Goal: Communication & Community: Answer question/provide support

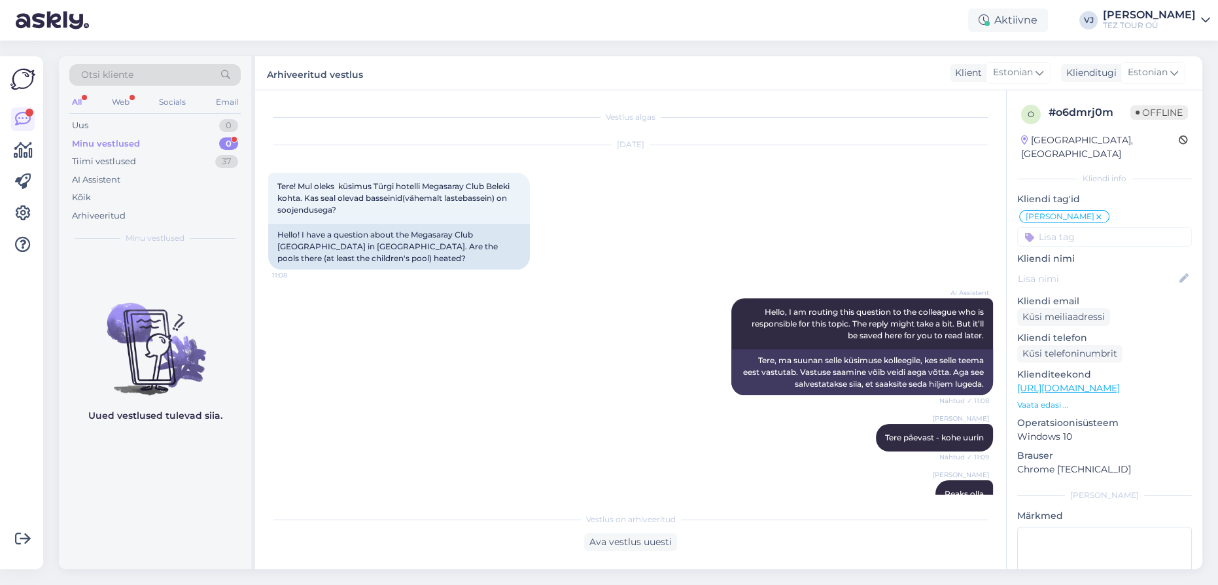
scroll to position [975, 0]
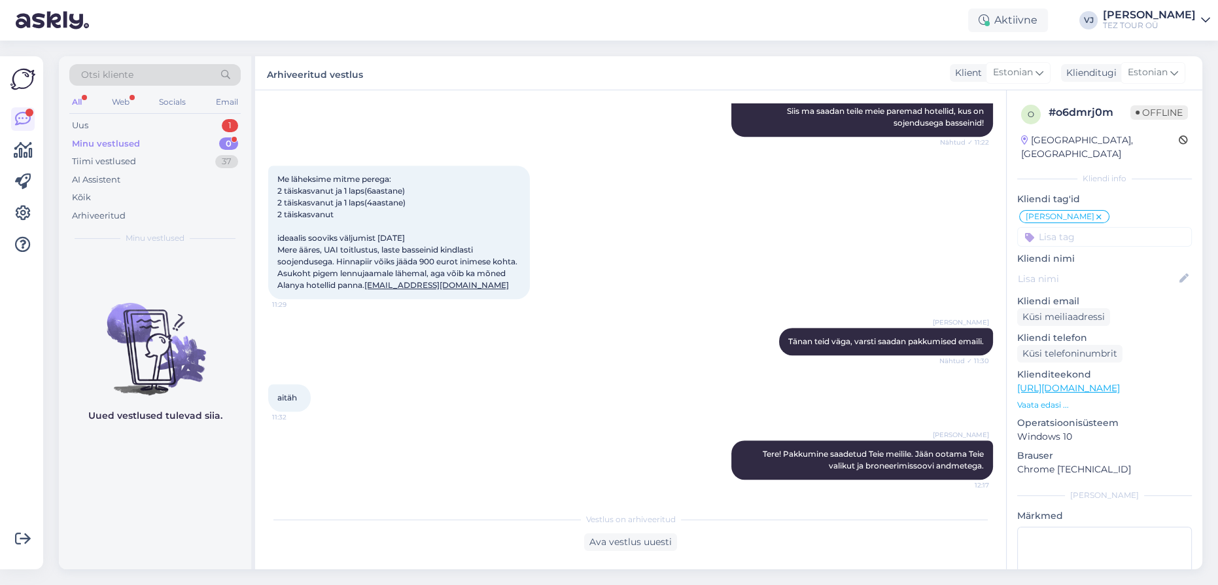
click at [174, 113] on div "Otsi kliente All Web Socials Email Uus 1 Minu vestlused 0 Tiimi vestlused 37 AI…" at bounding box center [155, 154] width 192 height 196
click at [173, 120] on div "Uus 1" at bounding box center [154, 125] width 171 height 18
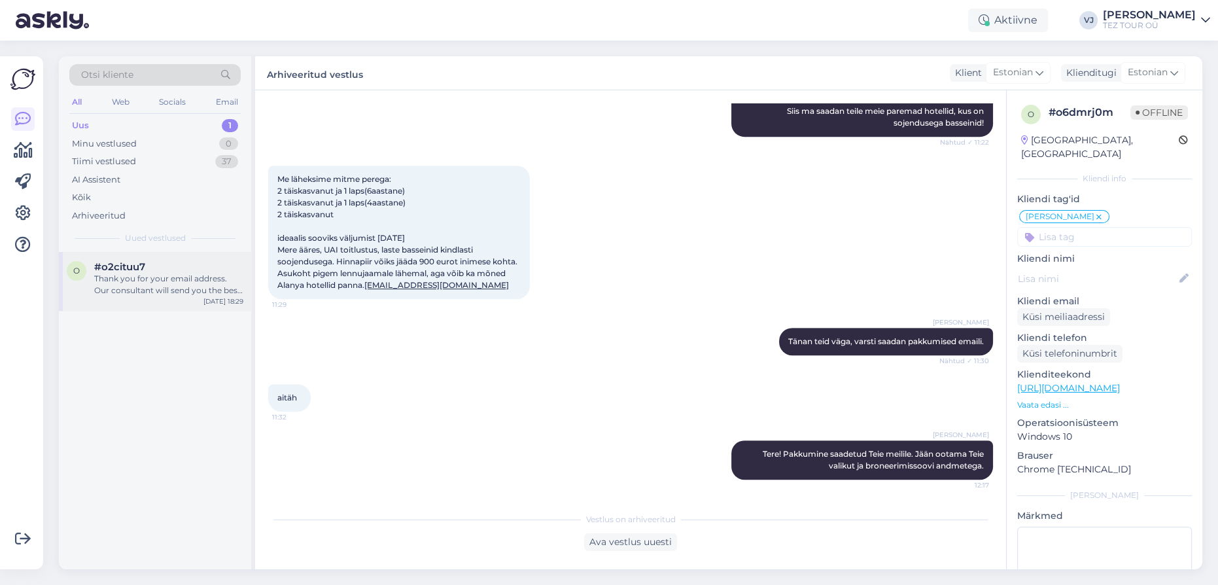
click at [173, 289] on div "Thank you for your email address. Our consultant will send you the best offers …" at bounding box center [168, 285] width 149 height 24
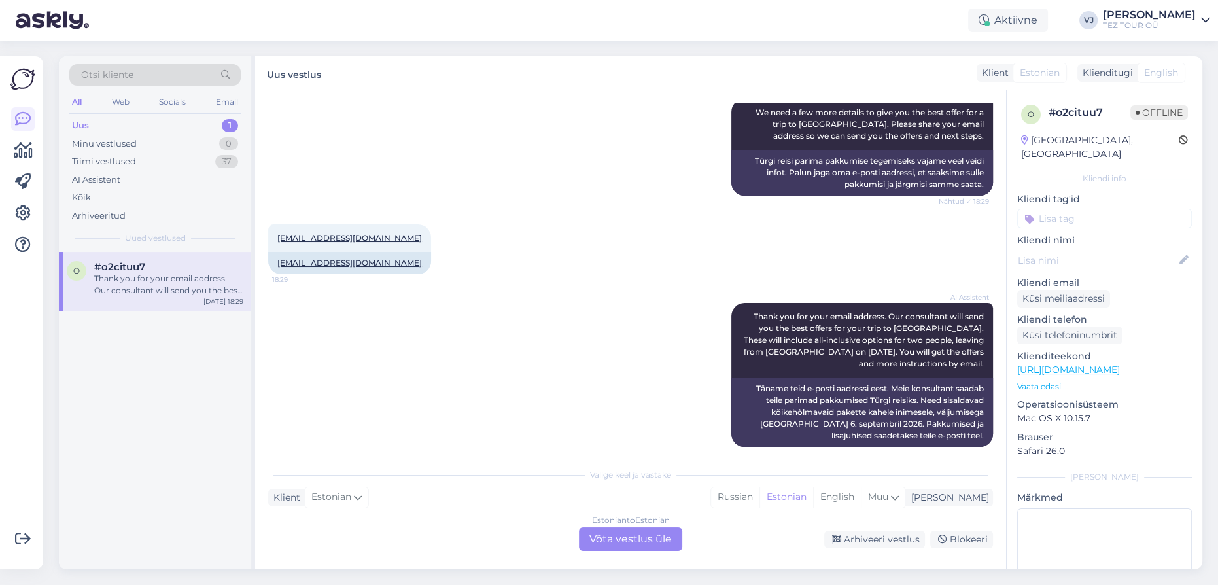
click at [635, 533] on div "Estonian to Estonian Võta vestlus üle" at bounding box center [630, 539] width 103 height 24
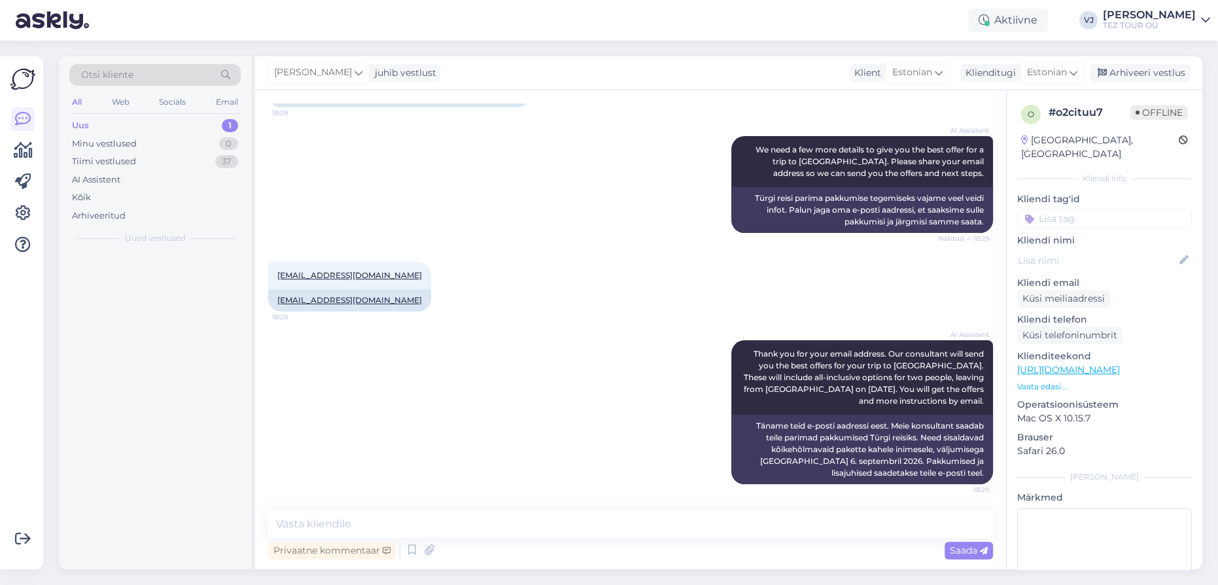
scroll to position [150, 0]
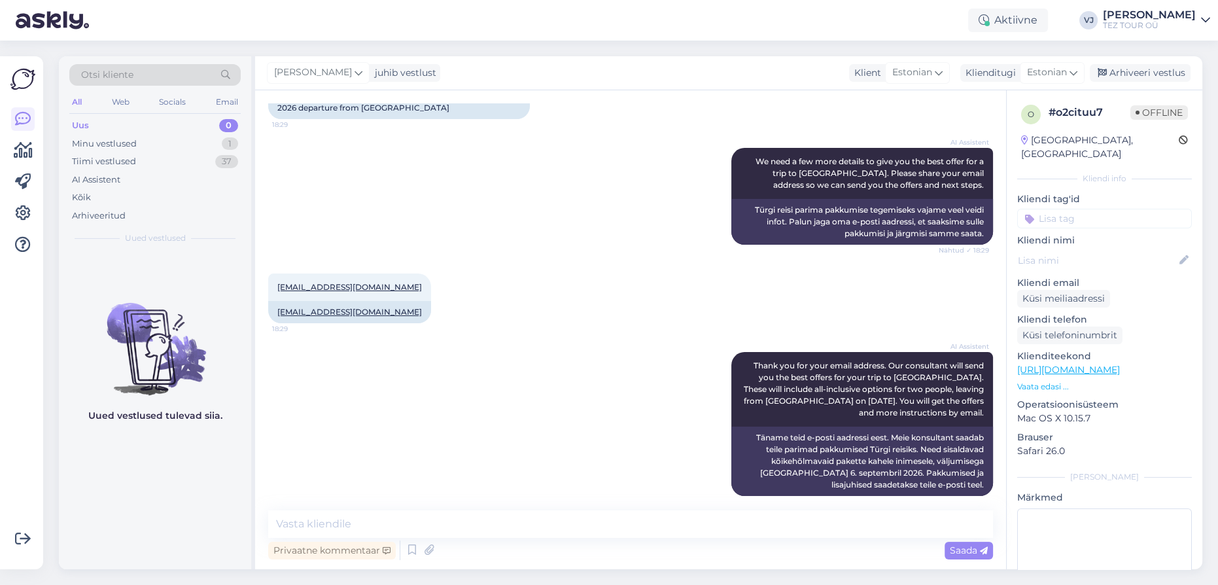
click at [1110, 209] on input at bounding box center [1104, 219] width 175 height 20
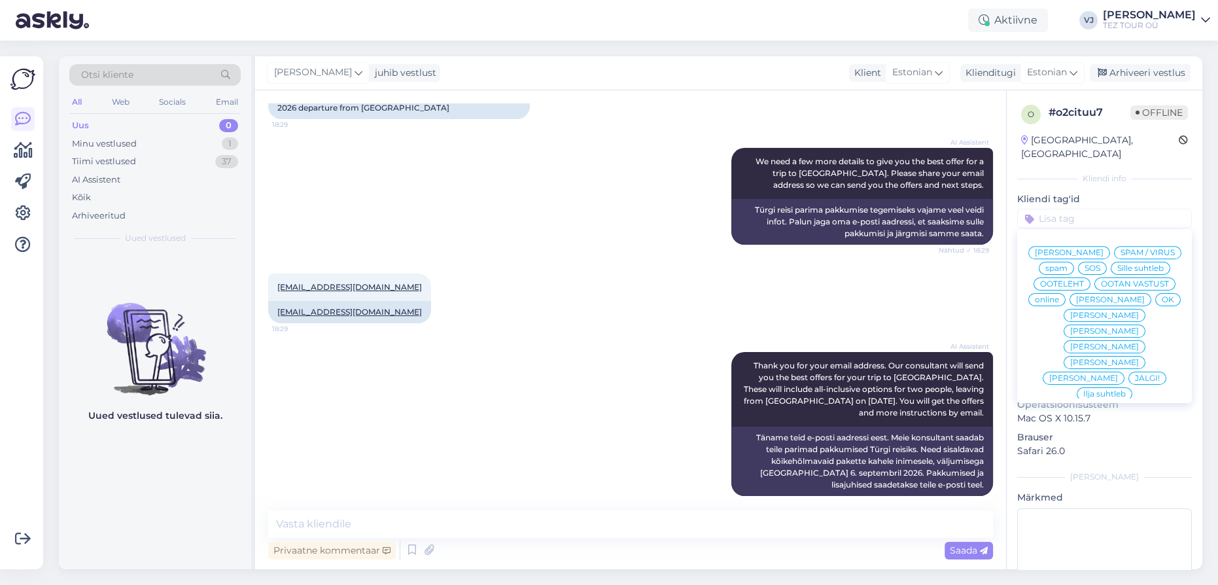
click at [1104, 249] on span "[PERSON_NAME]" at bounding box center [1069, 253] width 69 height 8
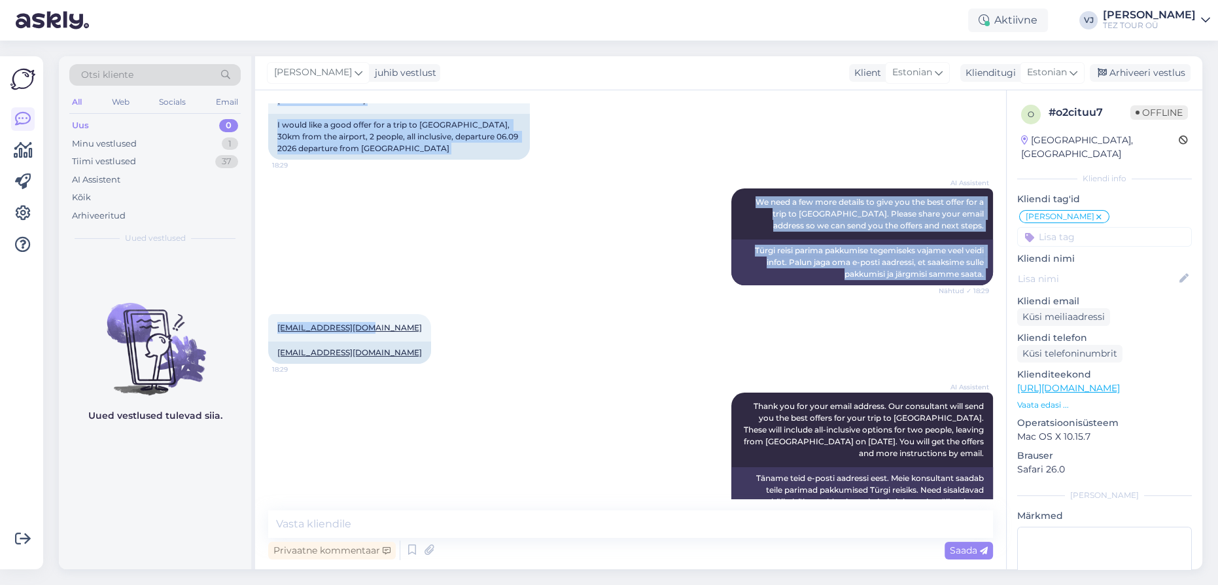
scroll to position [150, 0]
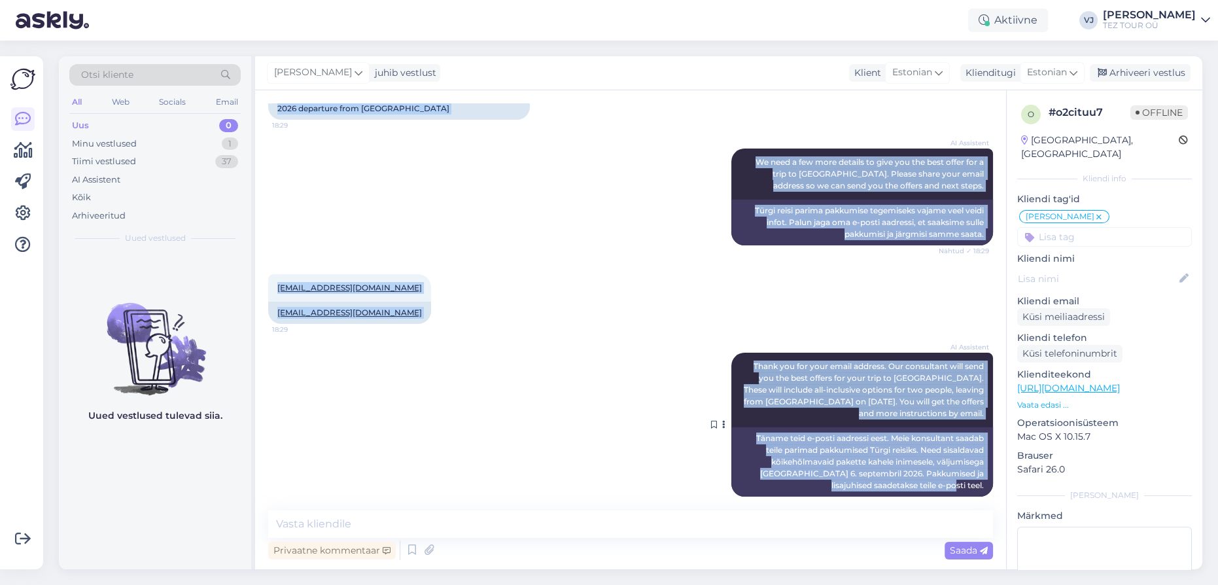
drag, startPoint x: 275, startPoint y: 177, endPoint x: 969, endPoint y: 483, distance: 758.1
click at [969, 483] on div "Vestlus algas [DATE] Sooviks head pakkumist Türki 30km lennujaamast, 2 inimest,…" at bounding box center [636, 300] width 737 height 395
copy div "Loremip dolo sitametco Adipi 89el seddoeiusmod, 0 tempori, utla etdolo, magnaal…"
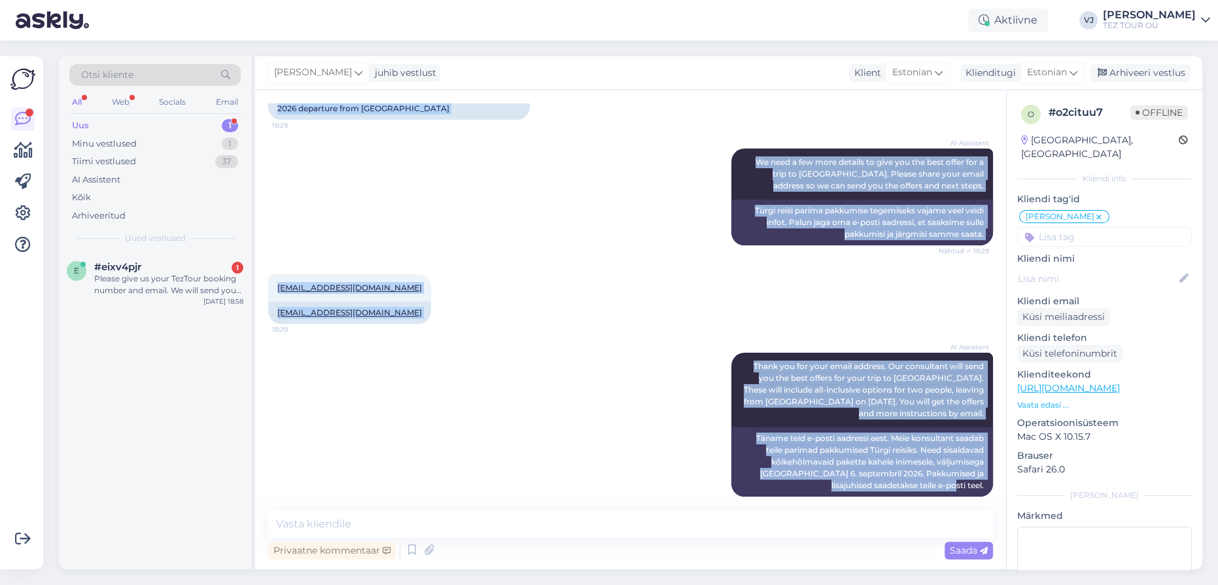
scroll to position [0, 0]
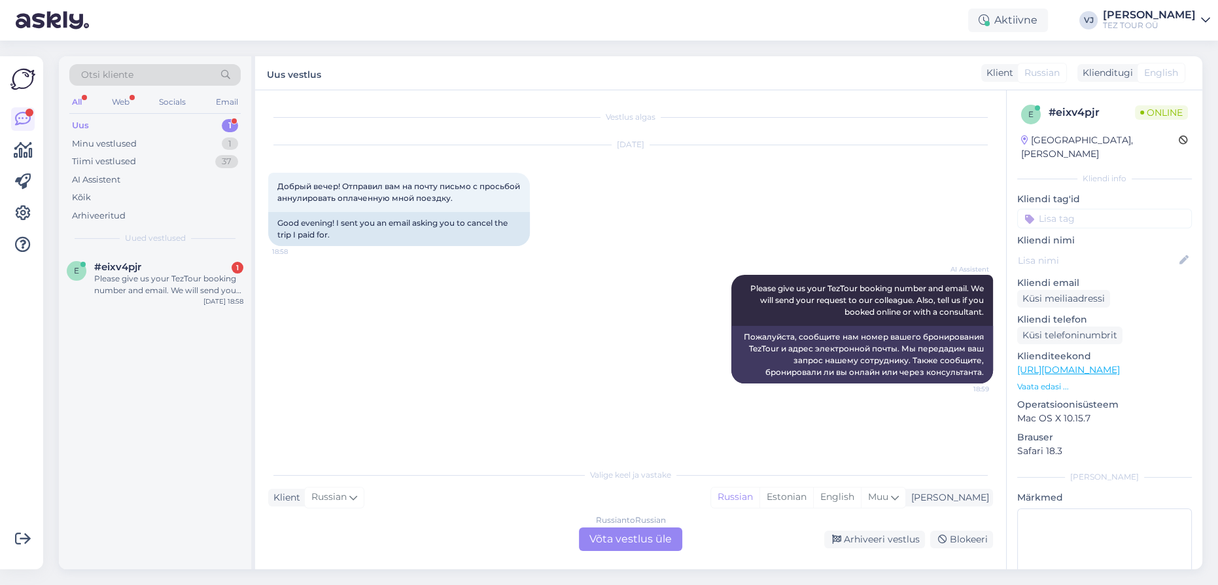
click at [635, 533] on div "Russian to Russian Võta vestlus üle" at bounding box center [630, 539] width 103 height 24
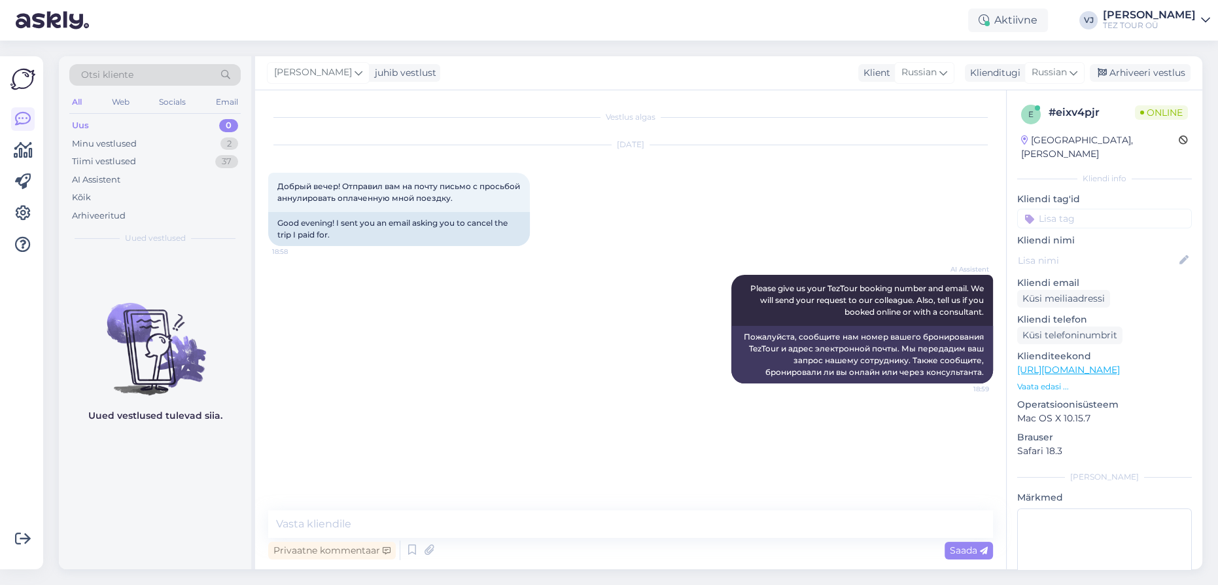
click at [1100, 212] on input at bounding box center [1104, 219] width 175 height 20
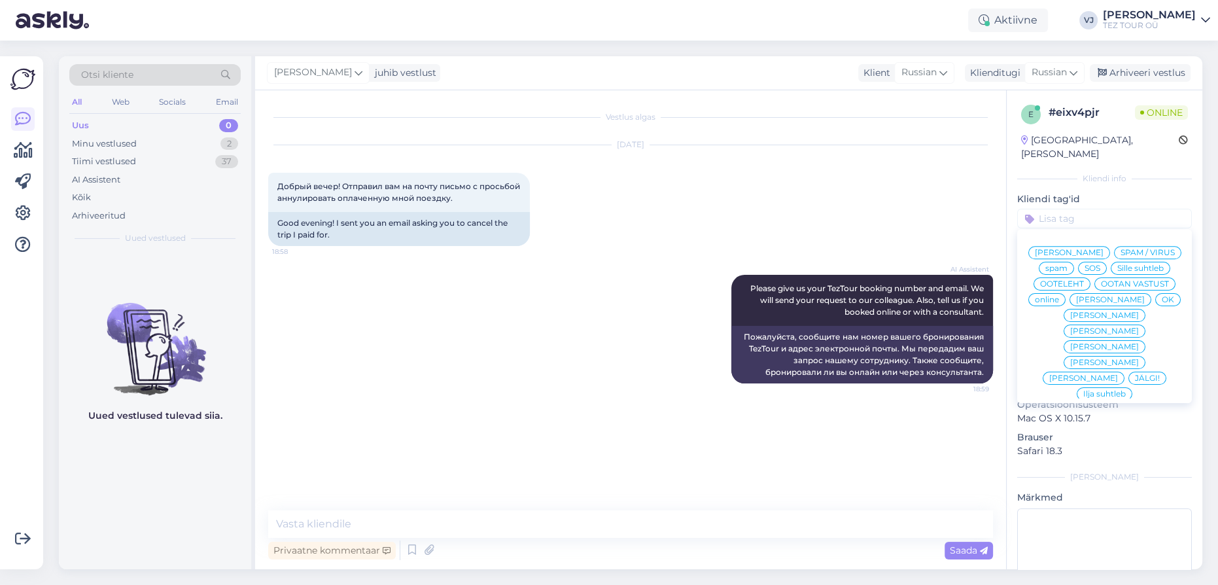
click at [1104, 249] on span "[PERSON_NAME]" at bounding box center [1069, 253] width 69 height 8
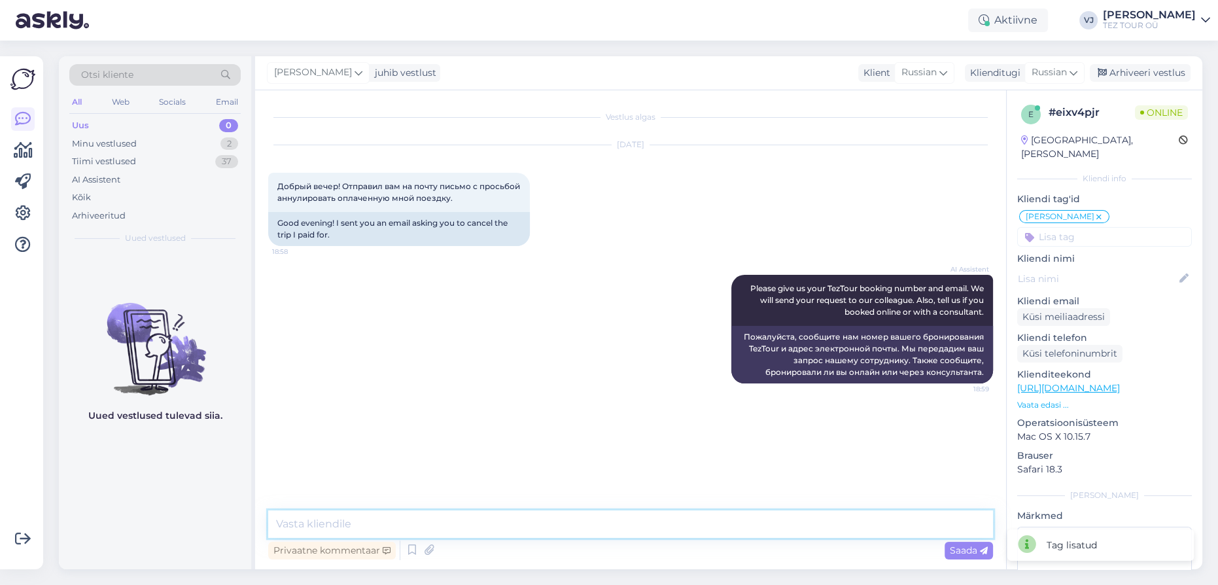
click at [399, 528] on textarea at bounding box center [630, 523] width 725 height 27
type textarea "Добрый день!"
type textarea "Вы пишиете в TEZ TOUR ESTONIA всё верно?"
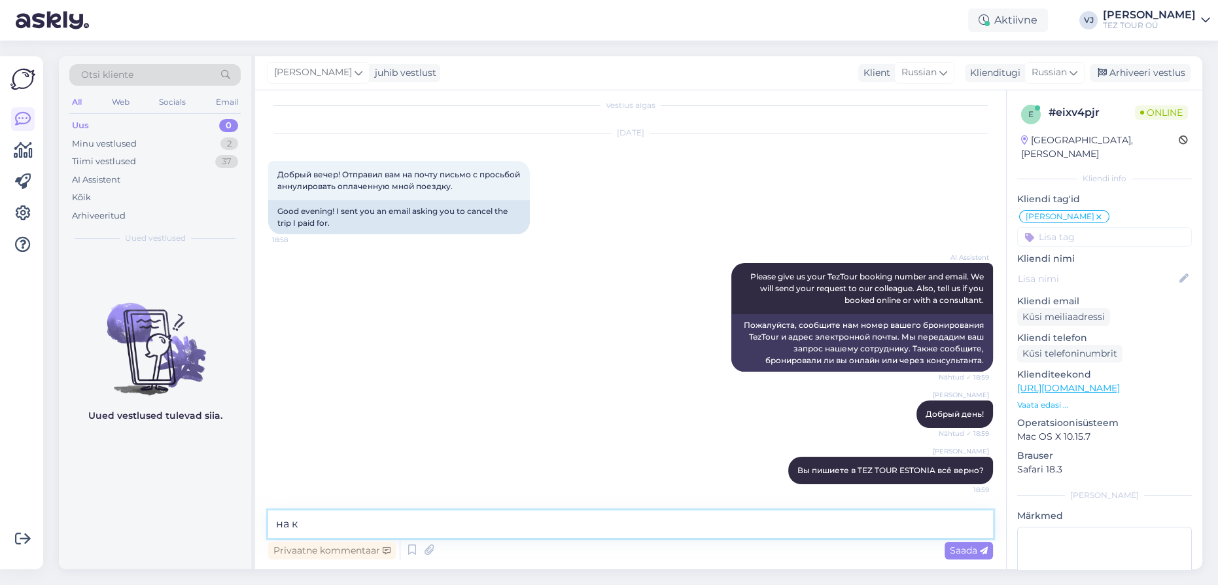
scroll to position [92, 0]
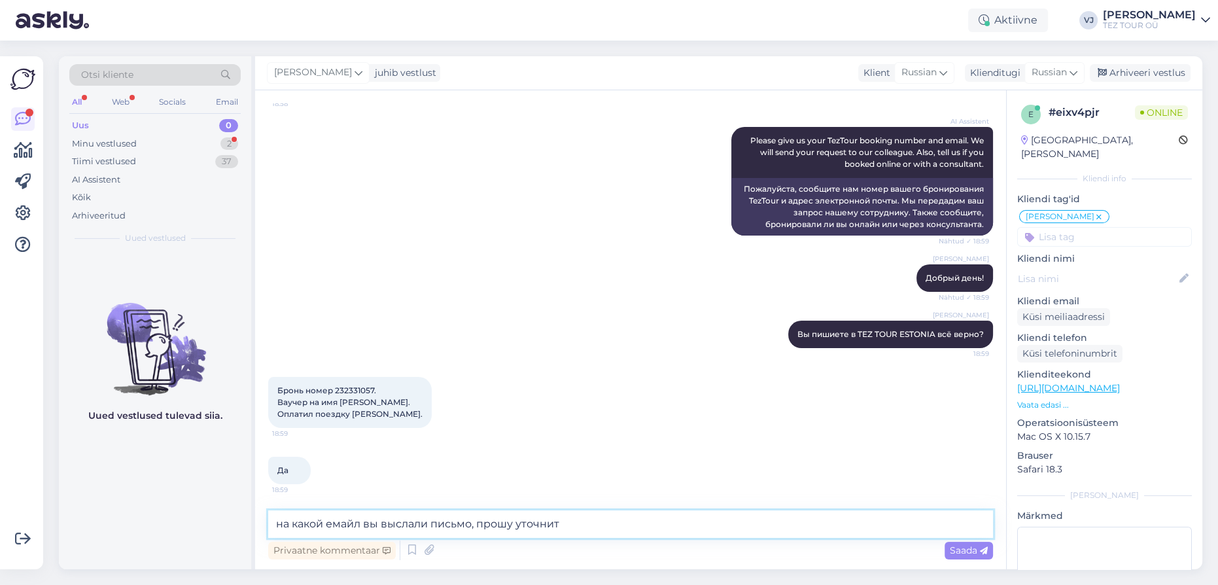
type textarea "на какой [PERSON_NAME] вы выслали письмо, прошу уточнить"
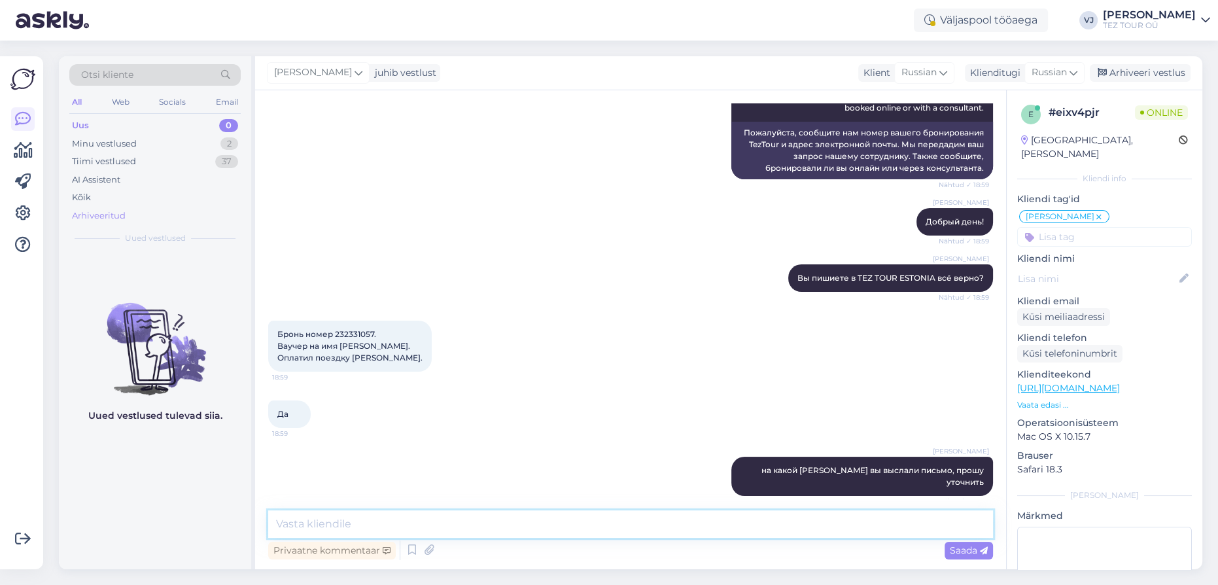
scroll to position [260, 0]
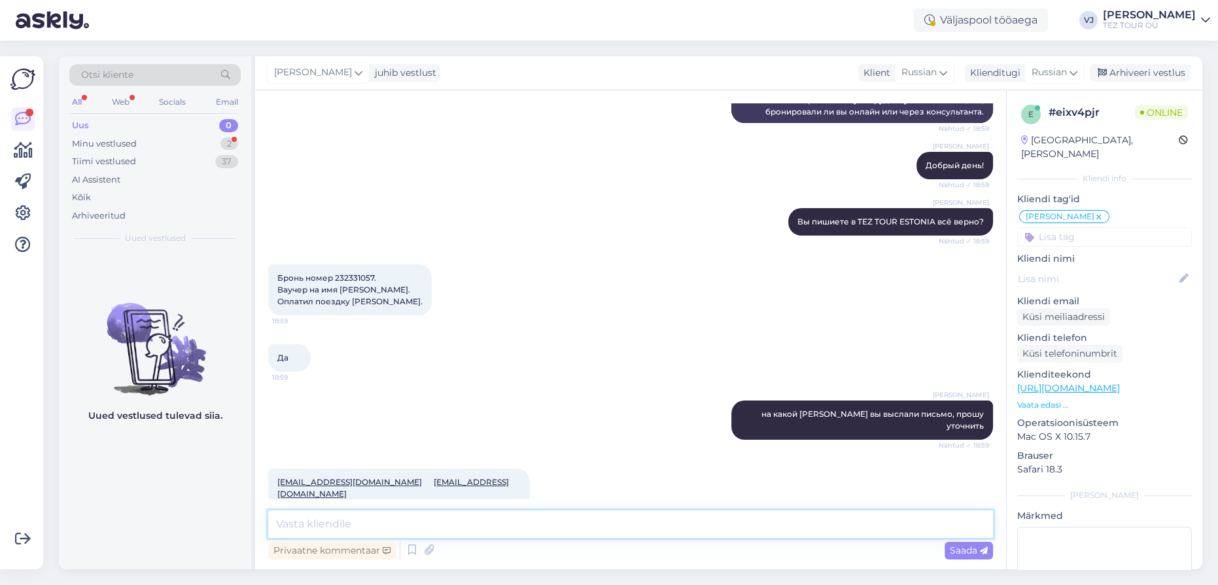
click at [365, 529] on textarea at bounding box center [630, 523] width 725 height 27
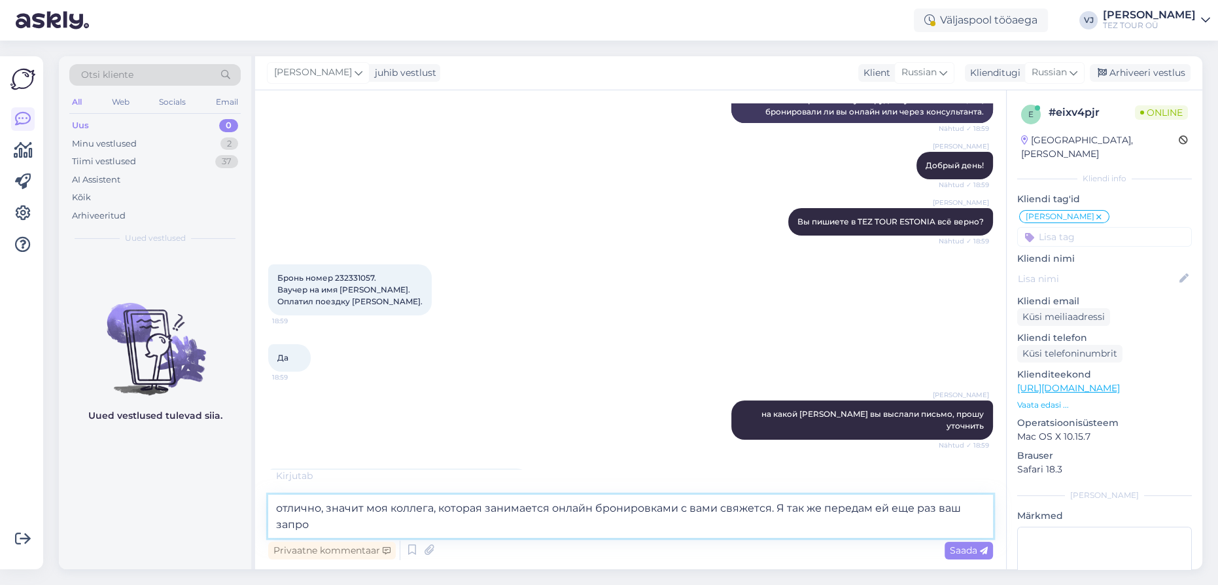
type textarea "отлично, значит моя коллега, которая занимается онлайн бронировками с вами свяж…"
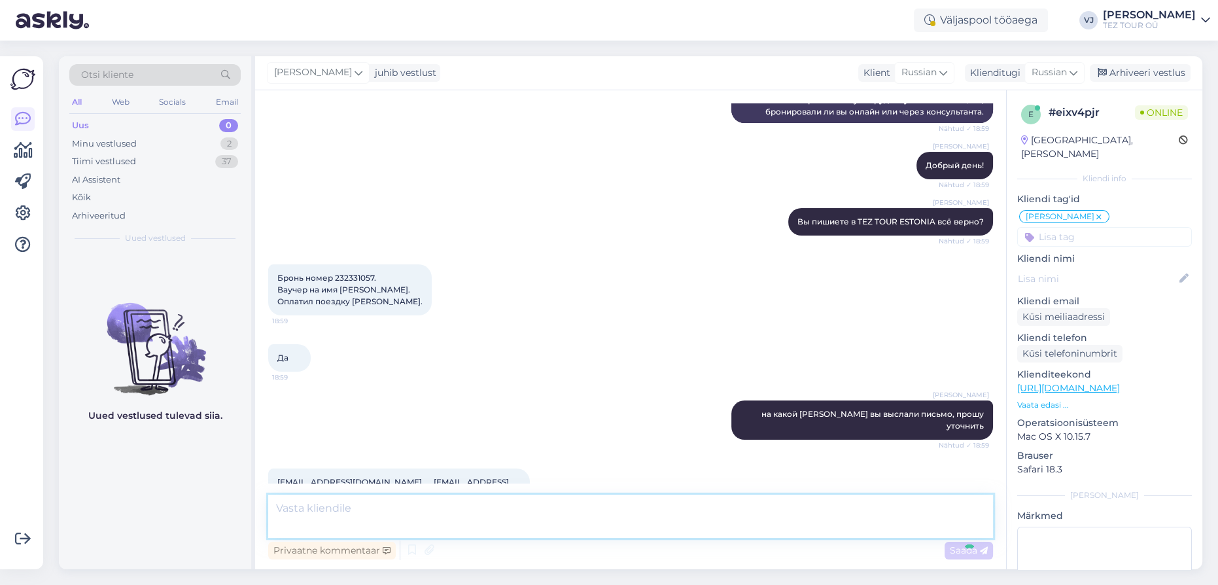
scroll to position [340, 0]
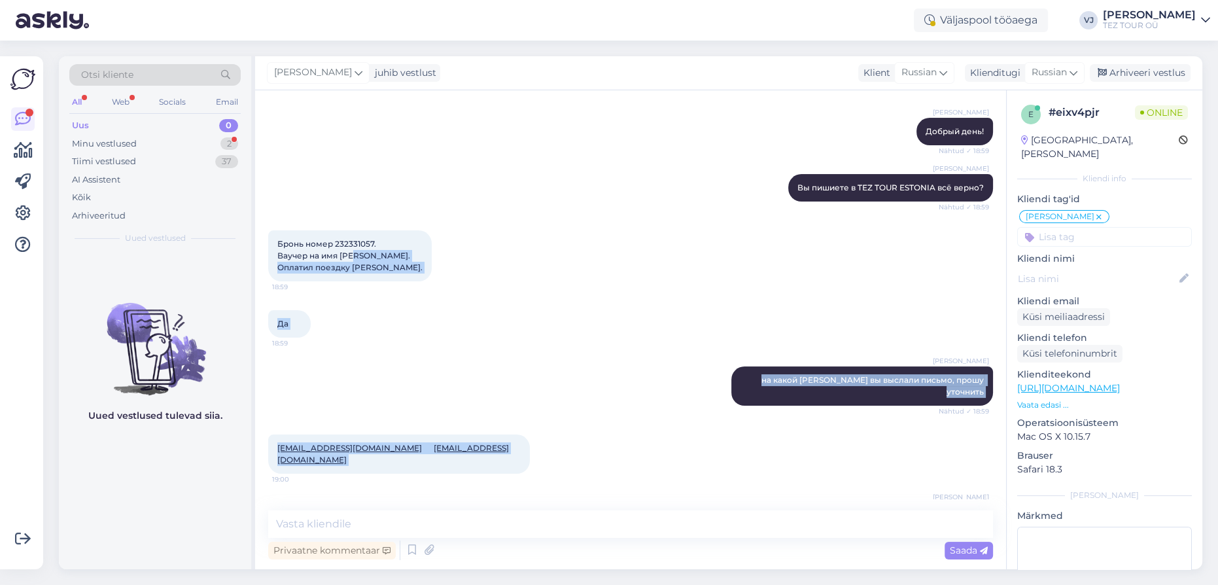
drag, startPoint x: 979, startPoint y: 474, endPoint x: 358, endPoint y: 252, distance: 659.3
click at [358, 252] on div "Vestlus algas [DATE] Добрый вечер! Отправил вам на почту письмо с просьбой анну…" at bounding box center [636, 300] width 737 height 395
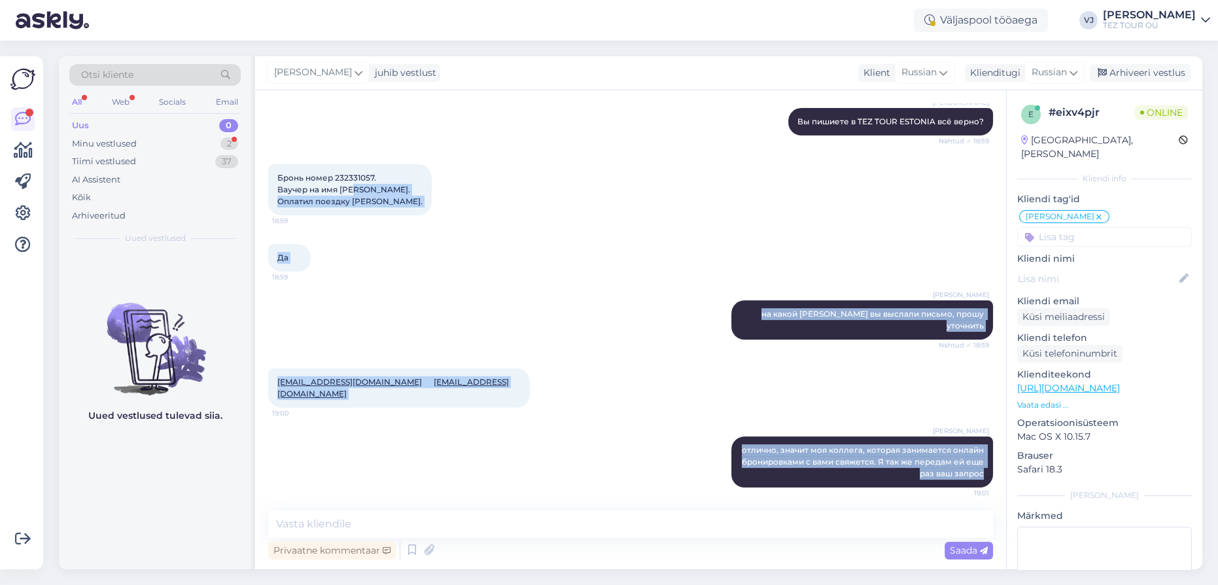
scroll to position [396, 0]
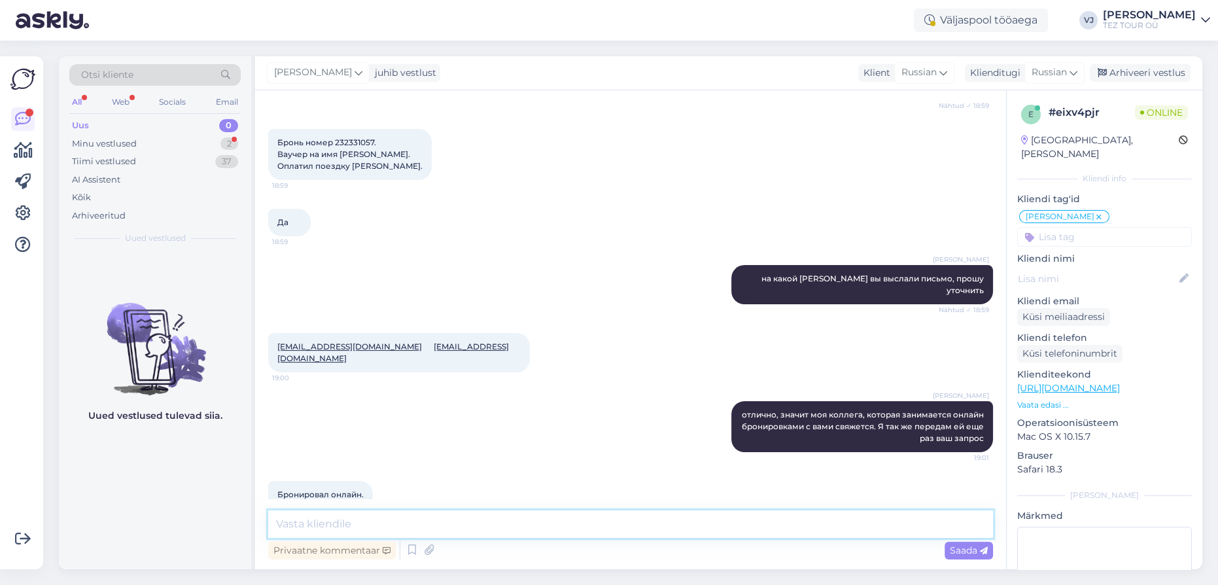
click at [343, 519] on textarea at bounding box center [630, 523] width 725 height 27
click at [354, 526] on textarea at bounding box center [630, 523] width 725 height 27
type textarea "теперь уже [DATE]"
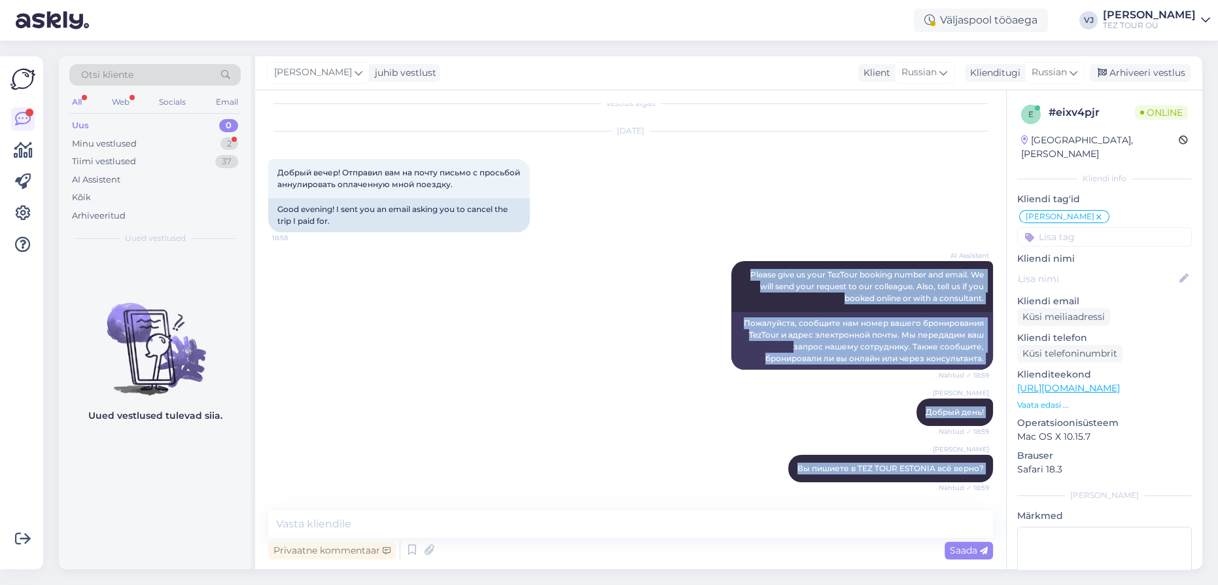
scroll to position [0, 0]
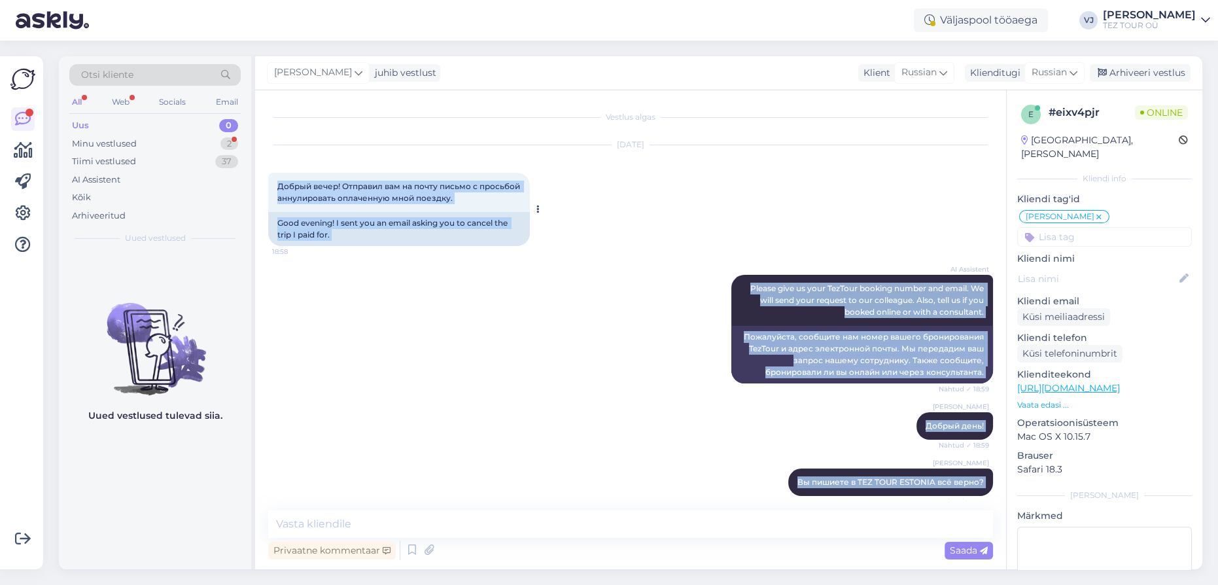
drag, startPoint x: 973, startPoint y: 469, endPoint x: 273, endPoint y: 179, distance: 757.6
click at [273, 179] on div "Vestlus algas [DATE] Добрый вечер! Отправил вам на почту письмо с просьбой анну…" at bounding box center [636, 300] width 737 height 395
copy div "Loremi dolor! Sitametc adi el seddo eiusmo t incididu utlaboreetdo magnaaliqu e…"
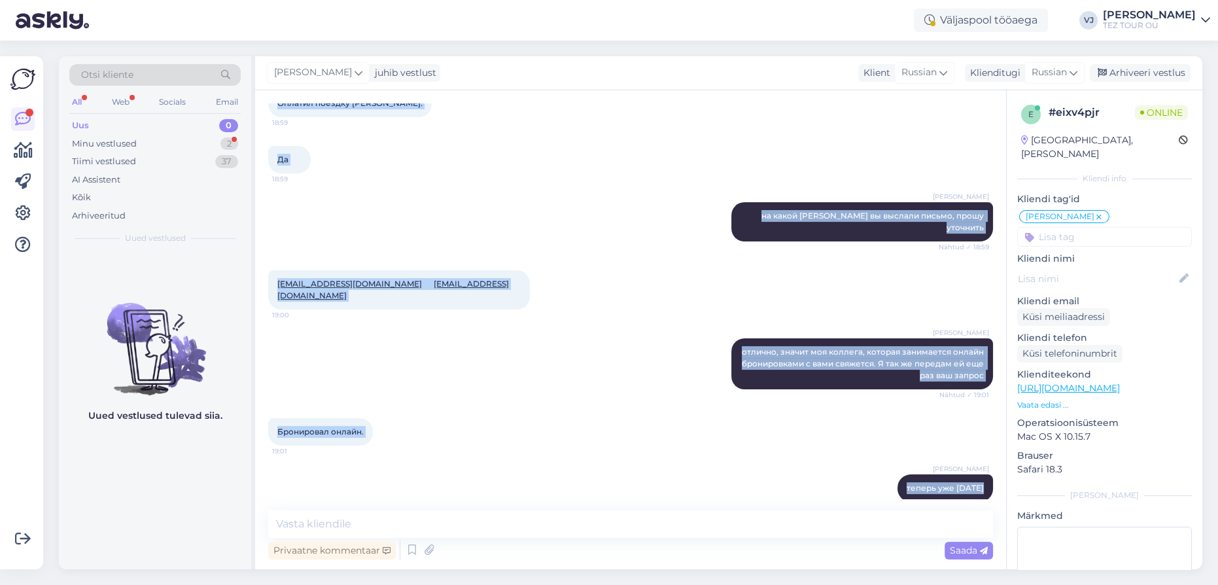
scroll to position [509, 0]
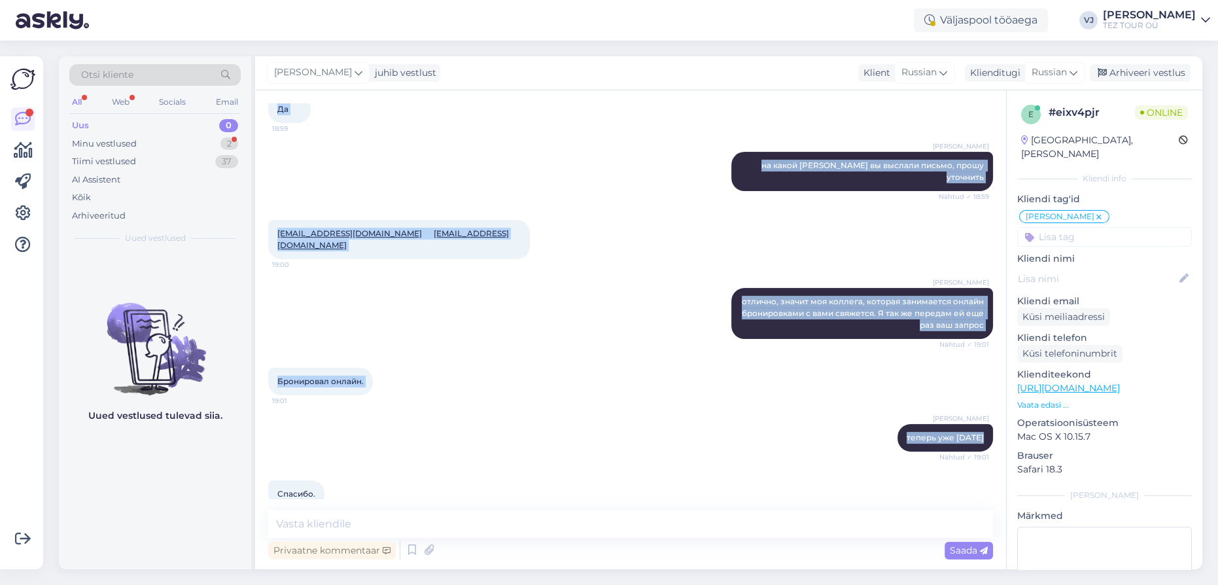
click at [576, 410] on div "[PERSON_NAME] теперь уже [DATE] Nähtud ✓ 19:01" at bounding box center [630, 438] width 725 height 56
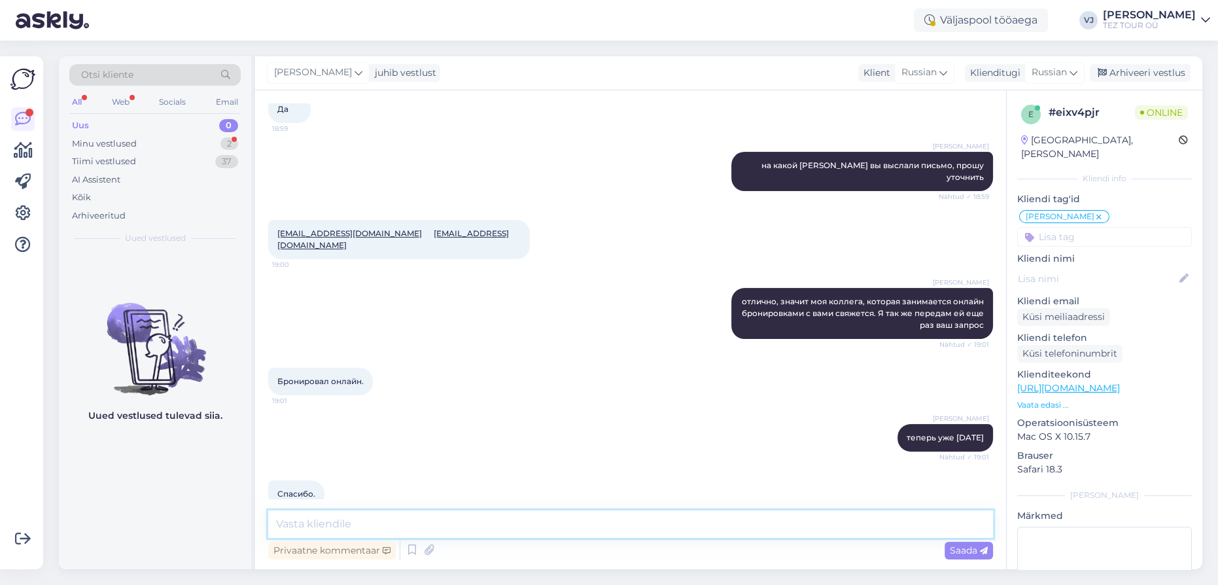
drag, startPoint x: 464, startPoint y: 527, endPoint x: 474, endPoint y: 520, distance: 12.3
click at [464, 526] on textarea at bounding box center [630, 523] width 725 height 27
type textarea "Пожалуйста"
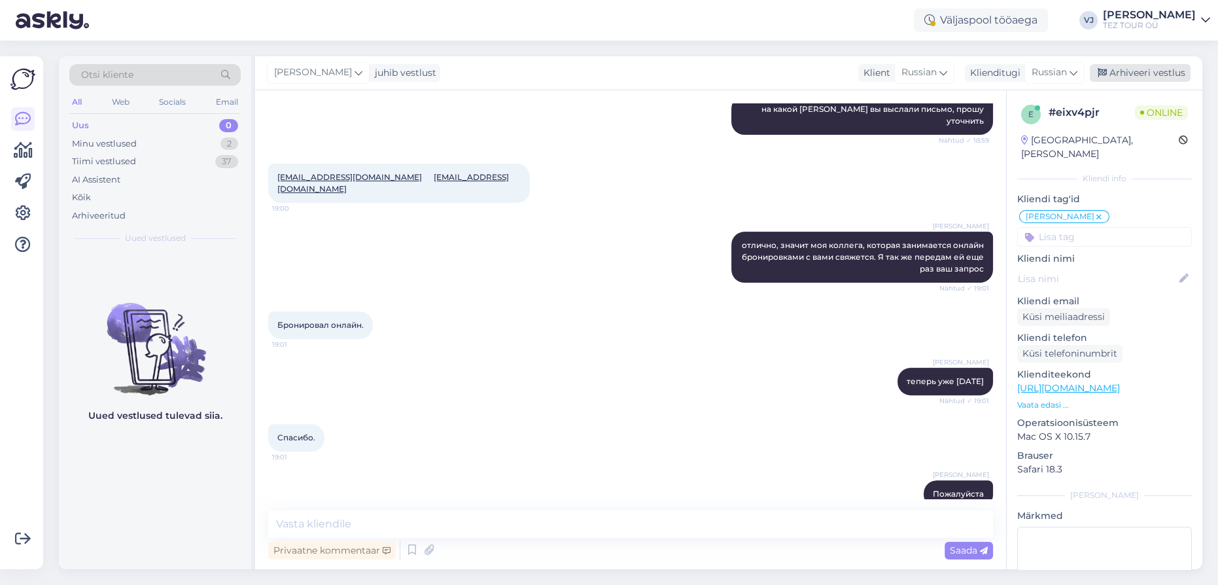
click at [1163, 69] on div "Arhiveeri vestlus" at bounding box center [1140, 73] width 101 height 18
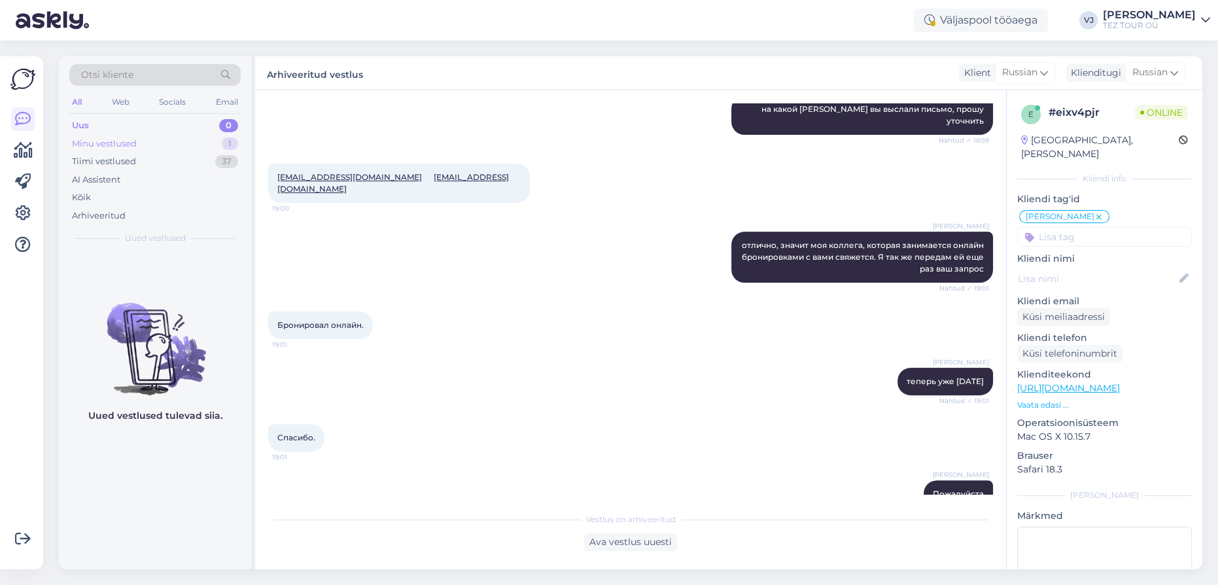
click at [120, 137] on div "Minu vestlused" at bounding box center [104, 143] width 65 height 13
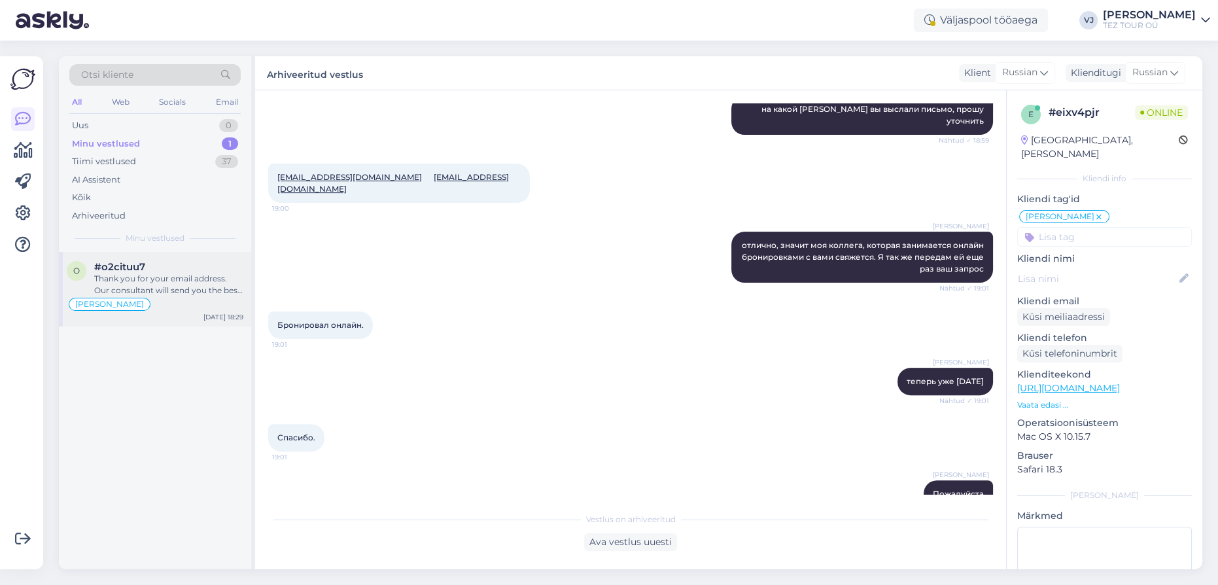
click at [173, 273] on div "Thank you for your email address. Our consultant will send you the best offers …" at bounding box center [168, 285] width 149 height 24
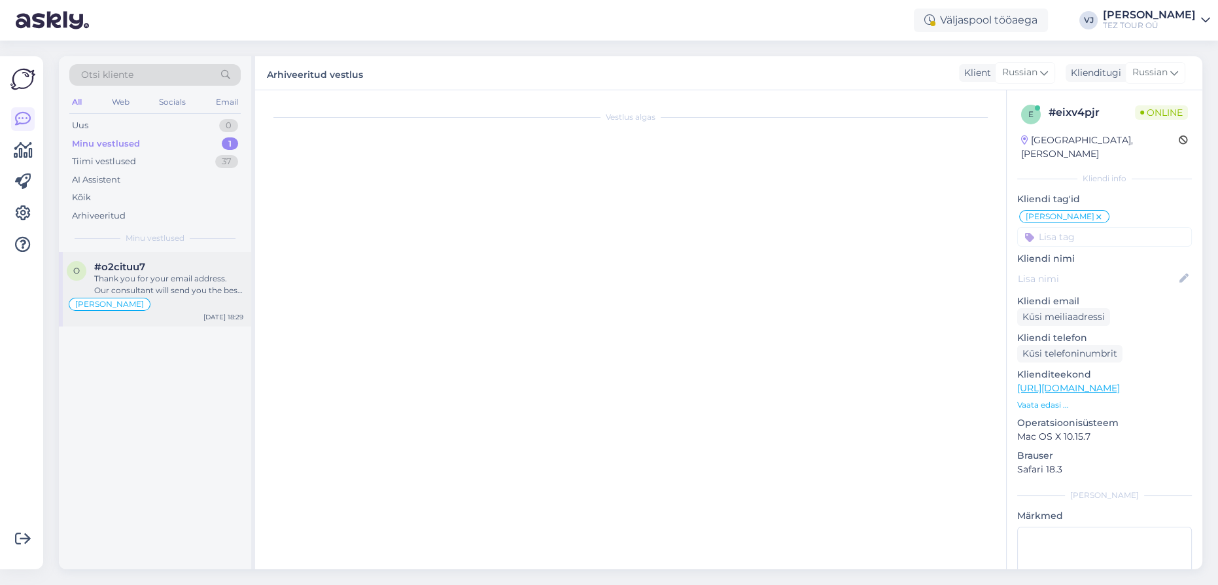
scroll to position [150, 0]
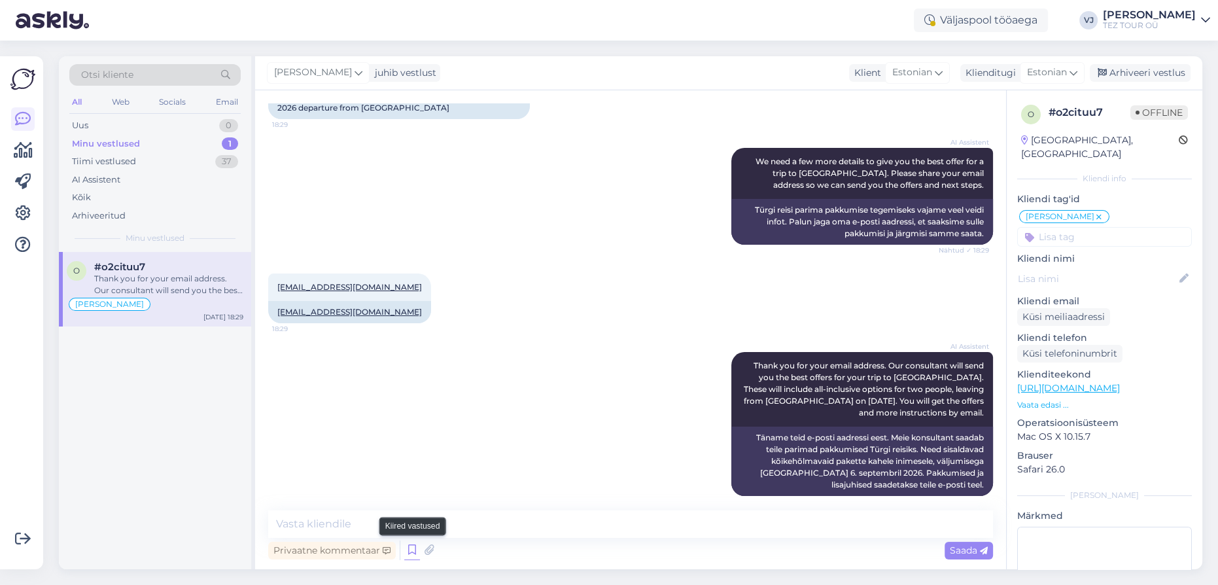
click at [413, 552] on icon at bounding box center [412, 550] width 16 height 20
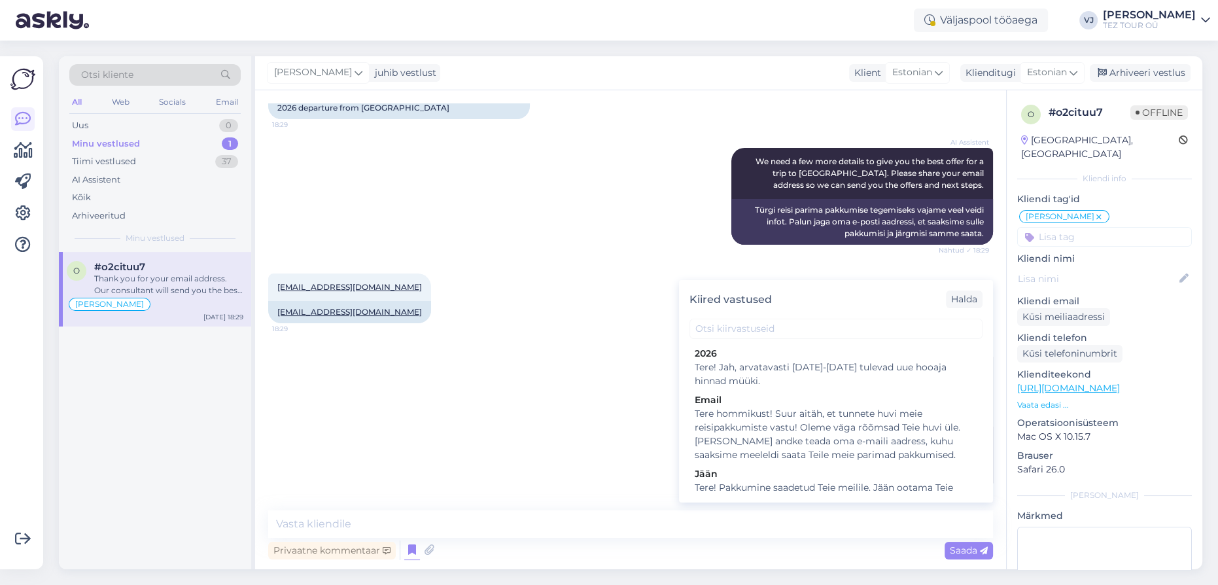
drag, startPoint x: 861, startPoint y: 484, endPoint x: 874, endPoint y: 484, distance: 13.1
click at [862, 484] on div "Tere! Pakkumine saadetud Teie meilile. Jään ootama Teie valikut ja broneerimiss…" at bounding box center [836, 494] width 283 height 27
type textarea "Tere! Pakkumine saadetud Teie meilile. Jään ootama Teie valikut ja broneerimiss…"
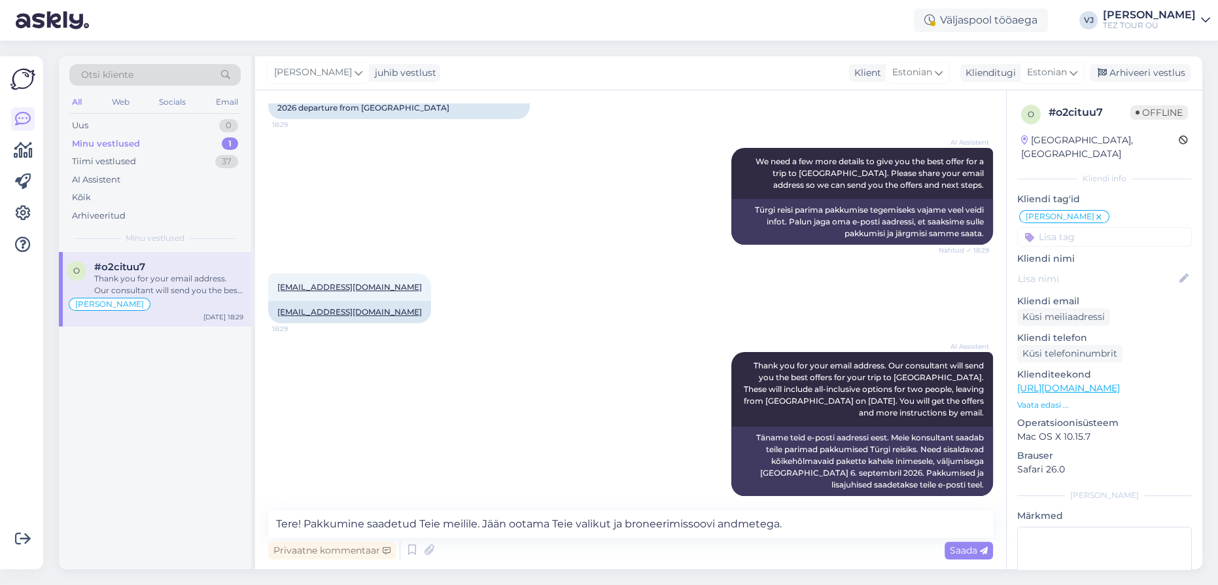
drag, startPoint x: 972, startPoint y: 554, endPoint x: 937, endPoint y: 566, distance: 37.2
click at [936, 566] on div "Vestlus algas [DATE] Sooviks head pakkumist Türki 30km lennujaamast, 2 inimest,…" at bounding box center [630, 329] width 751 height 479
click at [954, 543] on div "Saada" at bounding box center [969, 551] width 48 height 18
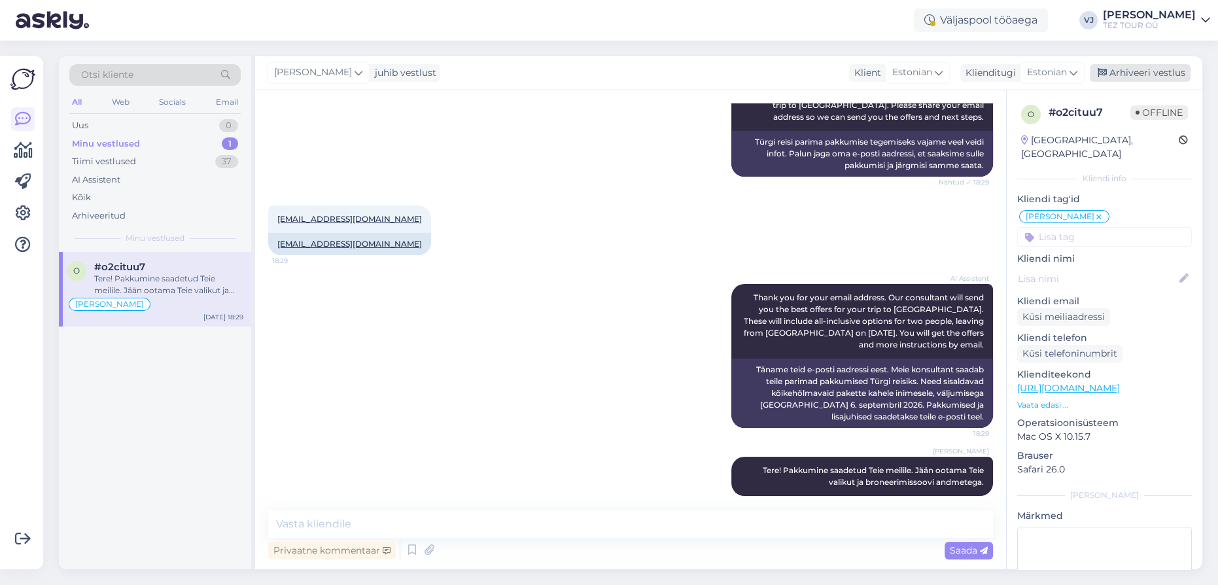
click at [1148, 66] on div "Arhiveeri vestlus" at bounding box center [1140, 73] width 101 height 18
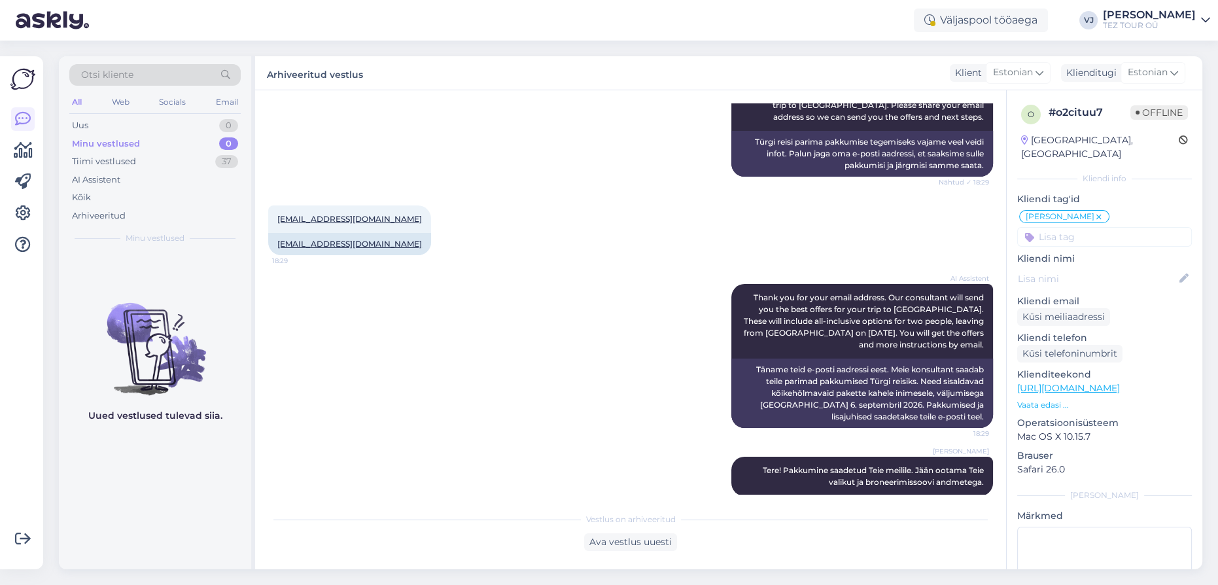
click at [315, 165] on div "AI Assistent We need a few more details to give you the best offer for a trip t…" at bounding box center [630, 128] width 725 height 126
